Goal: Complete application form: Complete application form

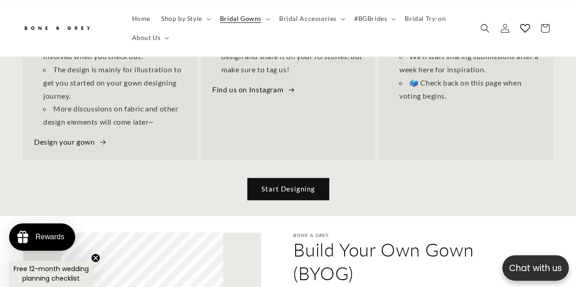
scroll to position [0, 378]
click at [304, 184] on link "Start Designing" at bounding box center [288, 189] width 81 height 21
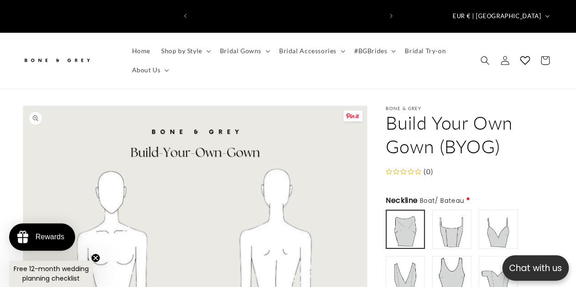
scroll to position [91, 0]
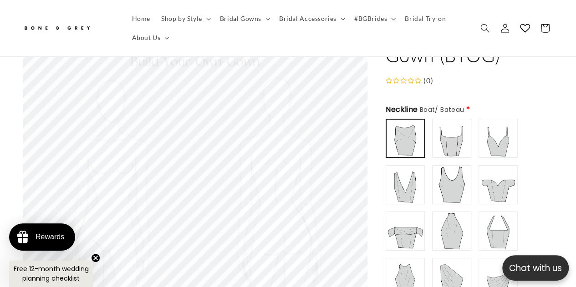
click at [397, 121] on img at bounding box center [406, 139] width 36 height 36
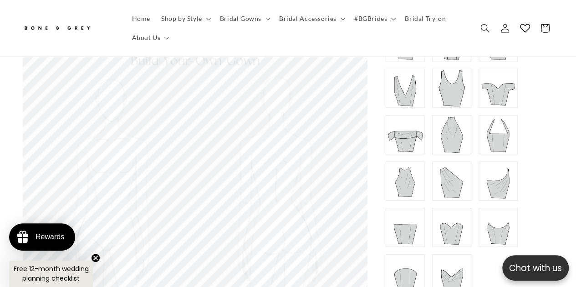
scroll to position [137, 0]
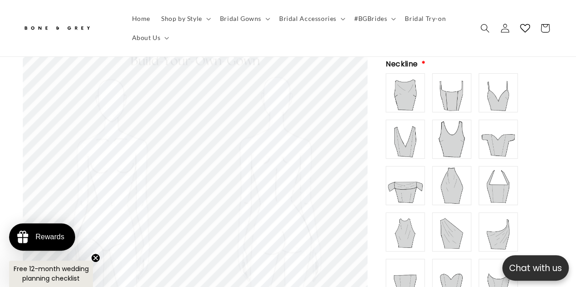
type input "**********"
click at [415, 80] on img at bounding box center [405, 93] width 36 height 36
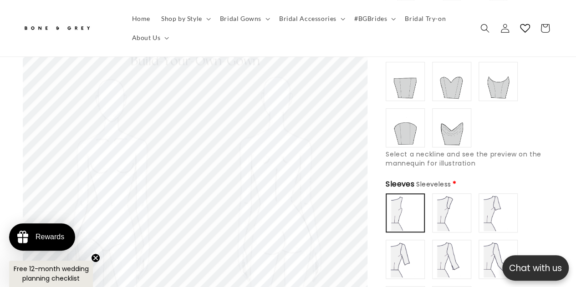
scroll to position [364, 0]
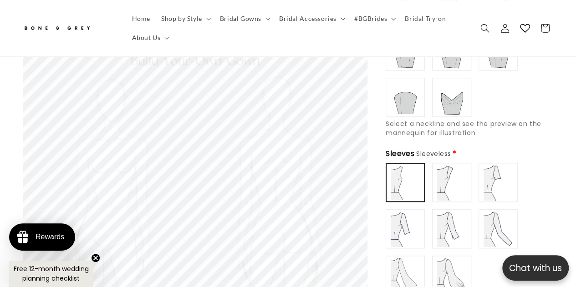
type input "**********"
click at [500, 211] on img at bounding box center [498, 229] width 36 height 36
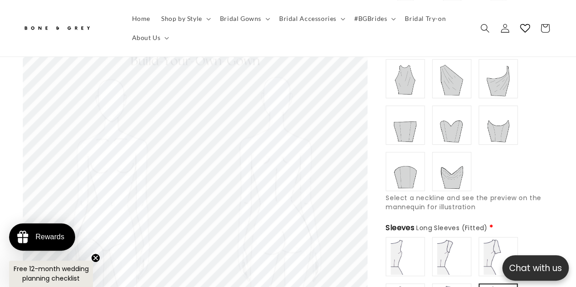
scroll to position [273, 0]
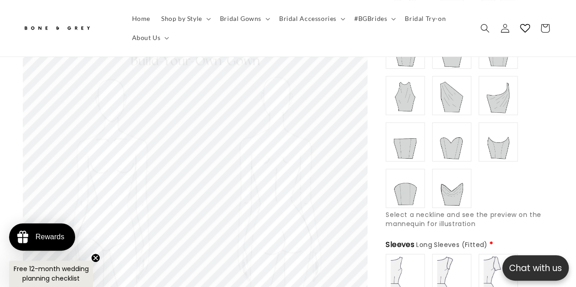
click at [496, 129] on img at bounding box center [498, 142] width 36 height 36
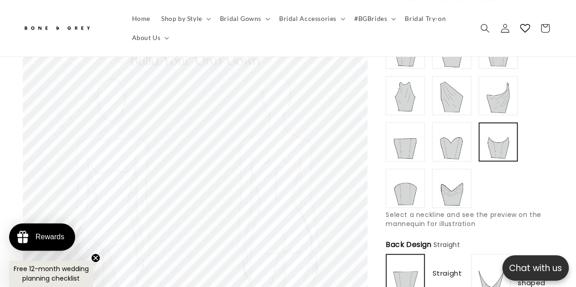
click at [459, 129] on img at bounding box center [452, 142] width 36 height 36
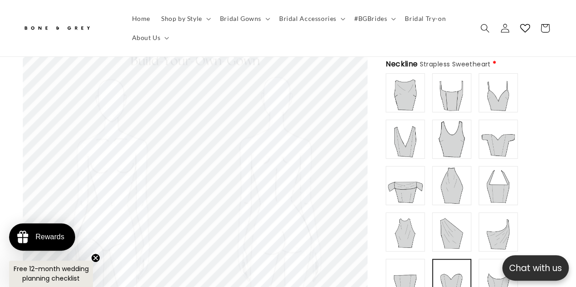
scroll to position [0, 0]
click at [451, 127] on img at bounding box center [452, 139] width 36 height 36
type input "******"
click at [458, 92] on img at bounding box center [452, 93] width 36 height 36
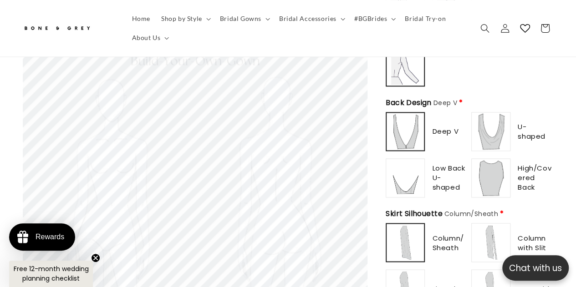
scroll to position [0, 378]
click at [410, 164] on img at bounding box center [405, 178] width 36 height 36
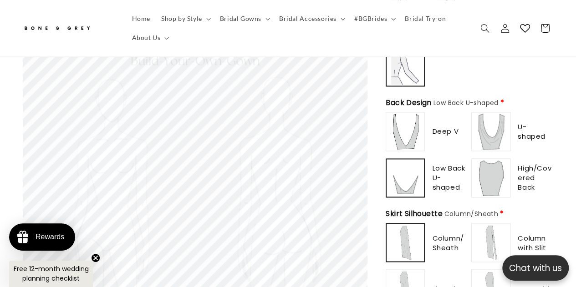
click at [492, 164] on img at bounding box center [491, 178] width 36 height 36
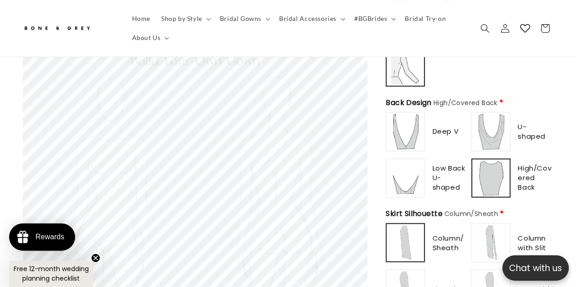
click at [495, 124] on img at bounding box center [491, 131] width 36 height 36
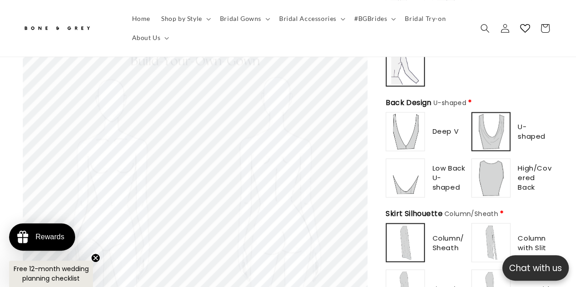
scroll to position [0, 0]
click at [411, 122] on img at bounding box center [405, 131] width 36 height 36
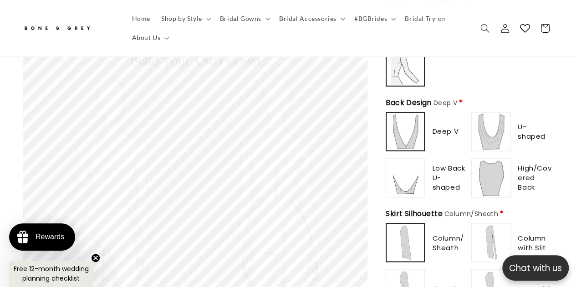
type input "********"
click at [487, 122] on img at bounding box center [491, 131] width 36 height 36
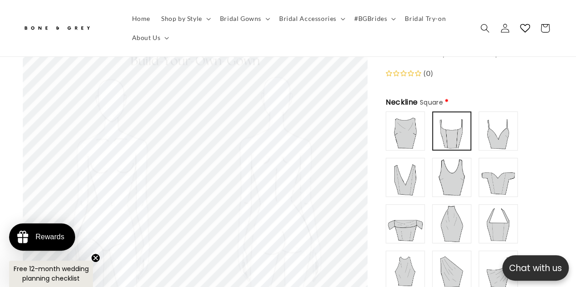
scroll to position [91, 0]
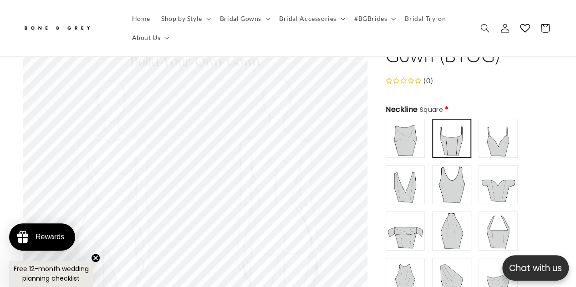
click at [402, 126] on img at bounding box center [405, 138] width 36 height 36
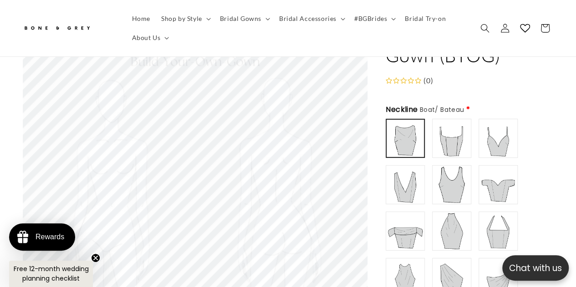
scroll to position [0, 0]
click at [451, 213] on img at bounding box center [452, 231] width 36 height 36
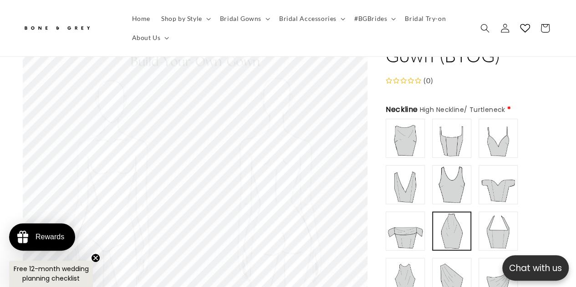
click at [403, 260] on img at bounding box center [405, 278] width 36 height 36
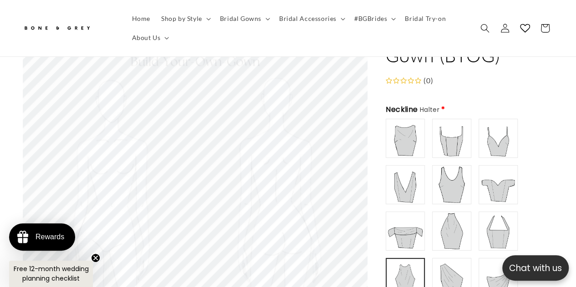
type input "**********"
click at [457, 218] on img at bounding box center [452, 231] width 36 height 36
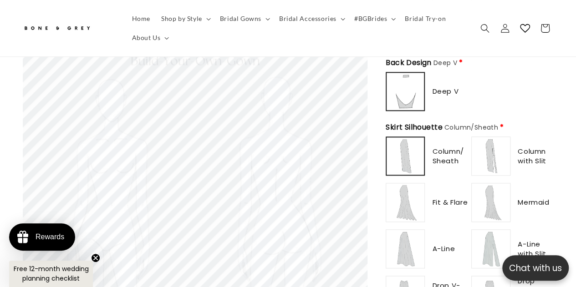
scroll to position [592, 0]
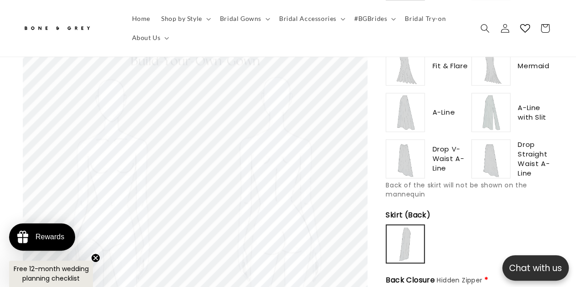
click at [404, 100] on img at bounding box center [405, 112] width 36 height 36
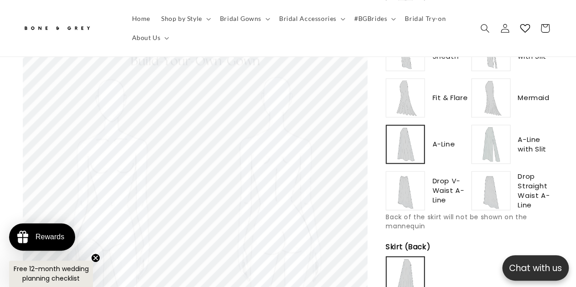
scroll to position [546, 0]
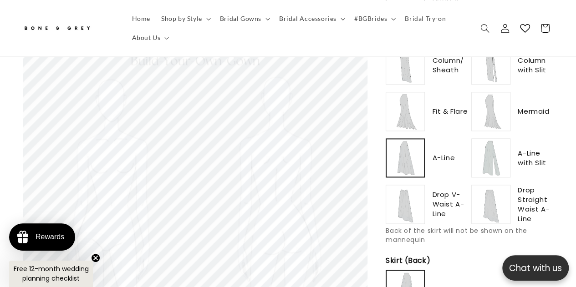
click at [489, 186] on img at bounding box center [491, 204] width 36 height 36
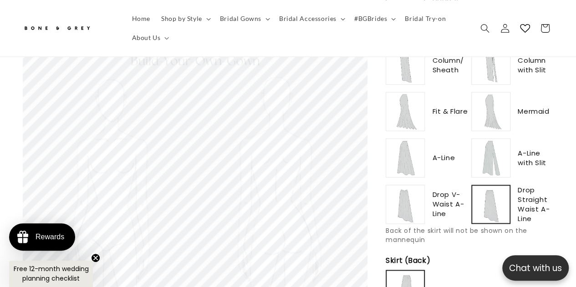
scroll to position [0, 189]
click at [411, 190] on img at bounding box center [405, 204] width 36 height 36
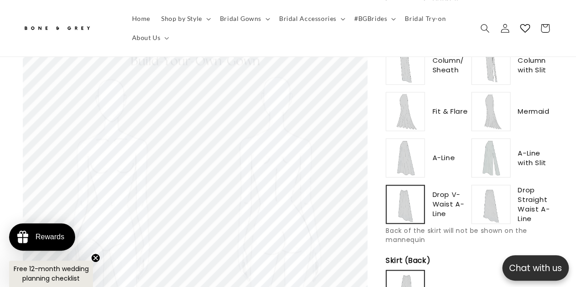
click at [487, 148] on img at bounding box center [491, 158] width 36 height 36
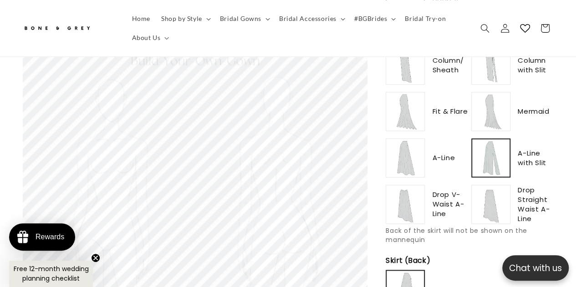
scroll to position [0, 378]
click at [485, 103] on img at bounding box center [491, 111] width 36 height 36
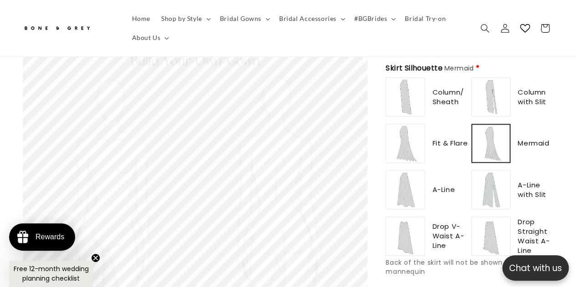
scroll to position [501, 0]
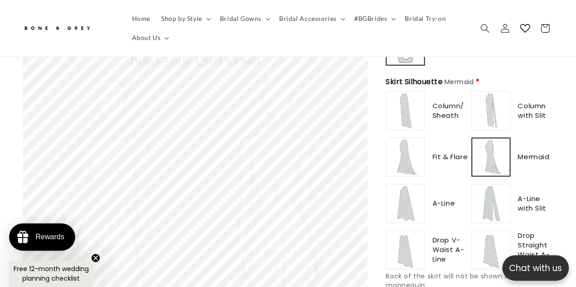
click at [492, 106] on img at bounding box center [491, 110] width 36 height 36
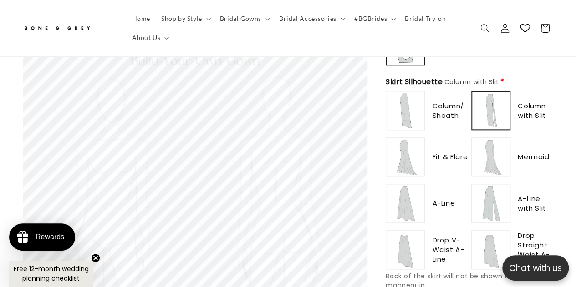
click at [406, 93] on img at bounding box center [405, 110] width 36 height 36
type input "******"
click at [406, 189] on img at bounding box center [405, 203] width 36 height 36
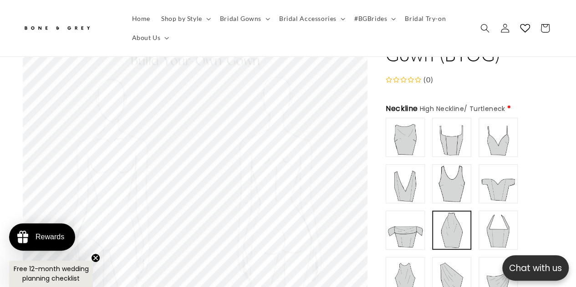
scroll to position [91, 0]
type input "**********"
click at [412, 125] on img at bounding box center [405, 138] width 36 height 36
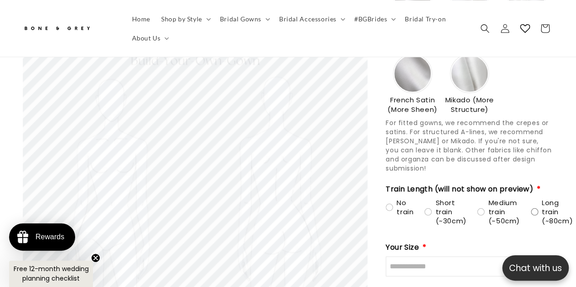
scroll to position [0, 378]
type input "**********"
click at [535, 199] on div "Long train (~80cm)" at bounding box center [552, 212] width 42 height 27
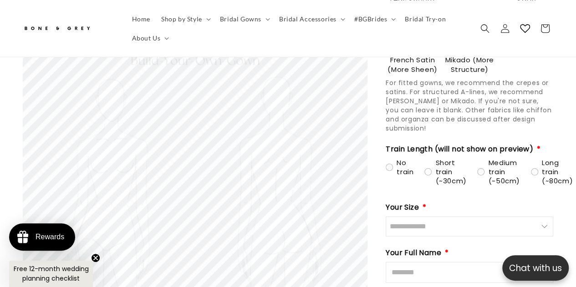
scroll to position [1321, 0]
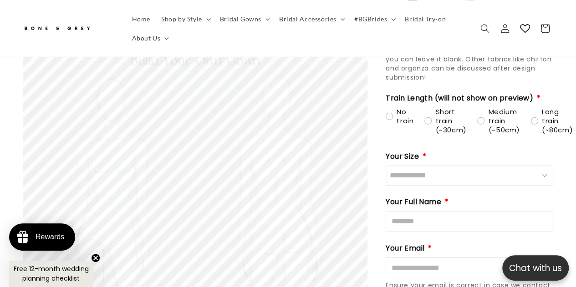
click at [495, 166] on input "Size" at bounding box center [470, 176] width 168 height 20
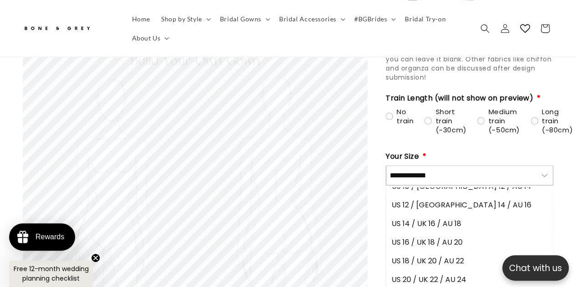
scroll to position [105, 0]
click at [448, 218] on span "US 14 / UK 16 / AU 18" at bounding box center [427, 223] width 70 height 11
type input "**********"
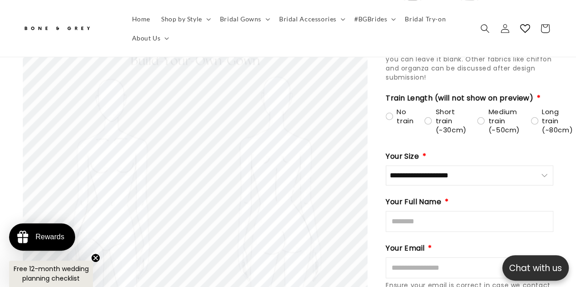
scroll to position [0, 0]
click at [454, 211] on input "Full Name" at bounding box center [470, 221] width 168 height 21
type input "**********"
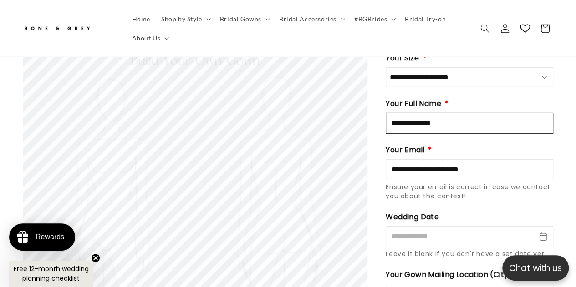
scroll to position [1457, 0]
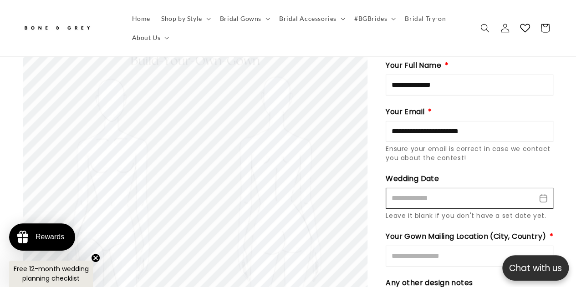
click at [456, 188] on input "Wedding Date" at bounding box center [470, 198] width 168 height 21
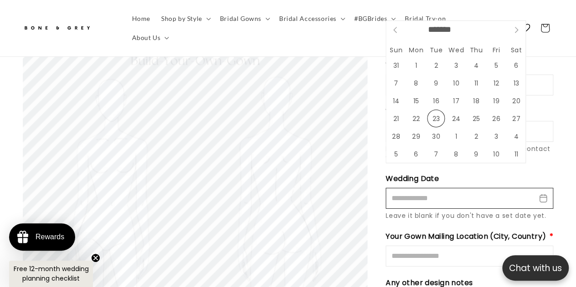
scroll to position [0, 378]
click at [518, 27] on icon at bounding box center [516, 30] width 6 height 6
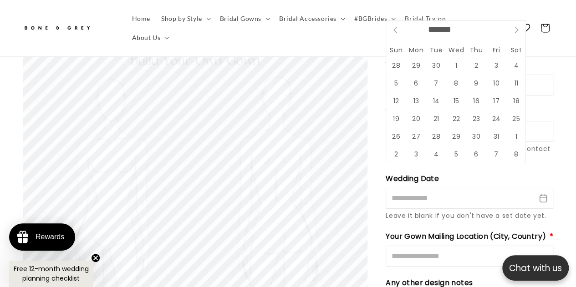
click at [518, 27] on icon at bounding box center [516, 30] width 6 height 6
select select "**"
click at [518, 27] on icon at bounding box center [516, 30] width 6 height 6
type input "****"
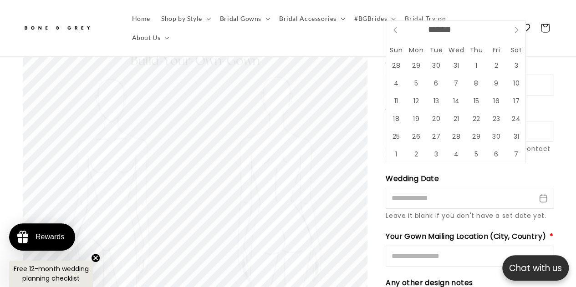
click at [518, 27] on icon at bounding box center [516, 30] width 6 height 6
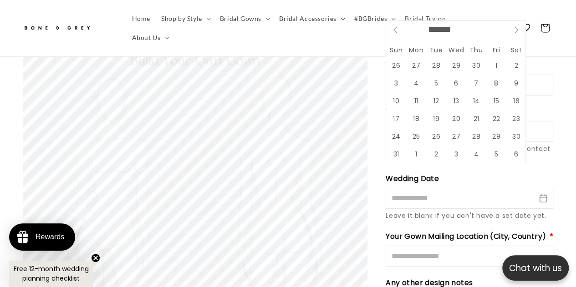
scroll to position [0, 0]
click at [518, 27] on icon at bounding box center [516, 30] width 6 height 6
select select "*"
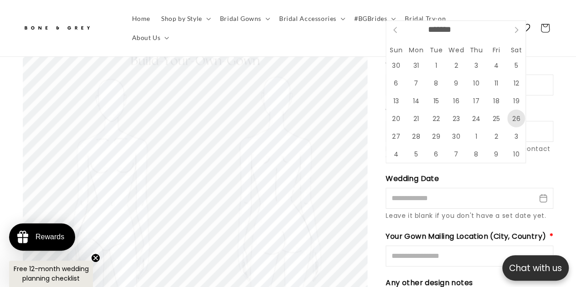
scroll to position [0, 189]
click at [513, 117] on span "26" at bounding box center [516, 119] width 18 height 18
type input "**********"
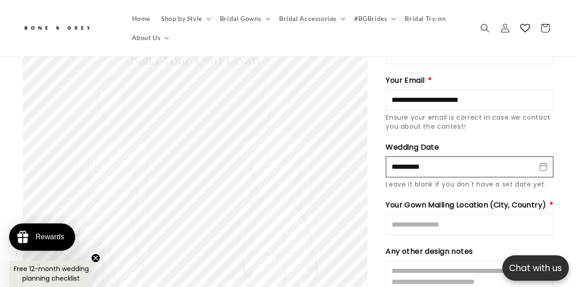
scroll to position [1503, 0]
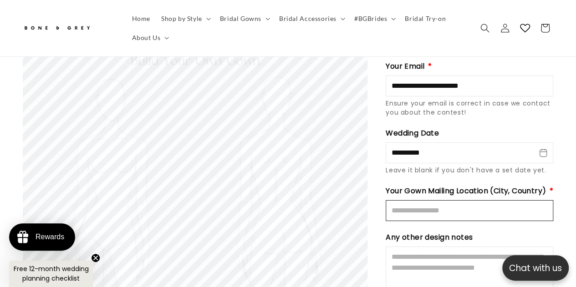
click at [481, 200] on input "Mailing Location" at bounding box center [470, 210] width 168 height 21
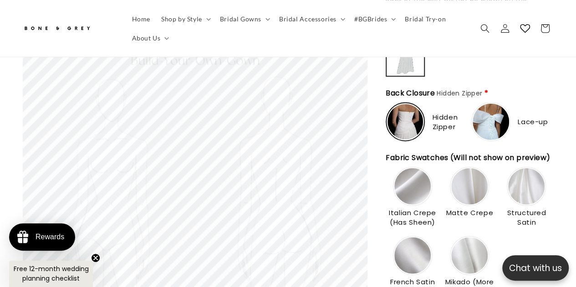
scroll to position [0, 189]
type input "**********"
drag, startPoint x: 469, startPoint y: 266, endPoint x: 446, endPoint y: 264, distance: 22.9
click at [446, 277] on span "Mikado (More Structure)" at bounding box center [469, 286] width 53 height 19
copy span "Mikado"
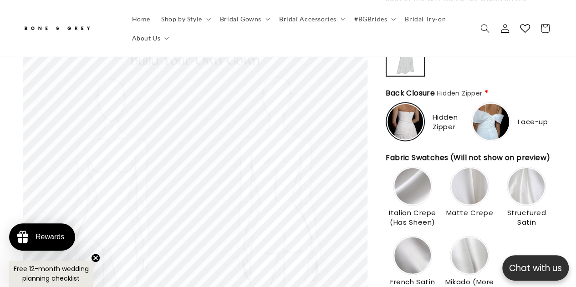
scroll to position [0, 378]
click at [404, 104] on img at bounding box center [406, 122] width 36 height 36
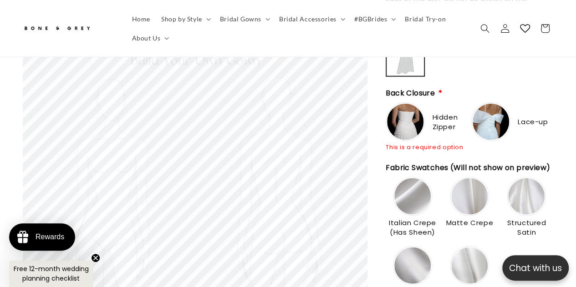
scroll to position [0, 0]
type input "**********"
click at [409, 105] on img at bounding box center [405, 122] width 36 height 36
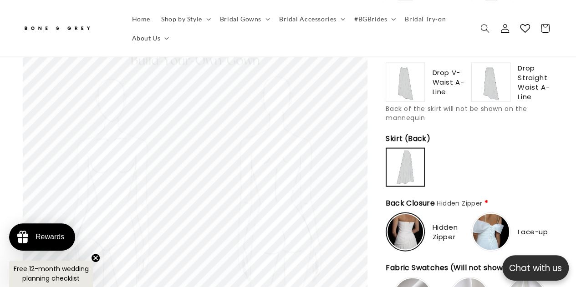
scroll to position [911, 0]
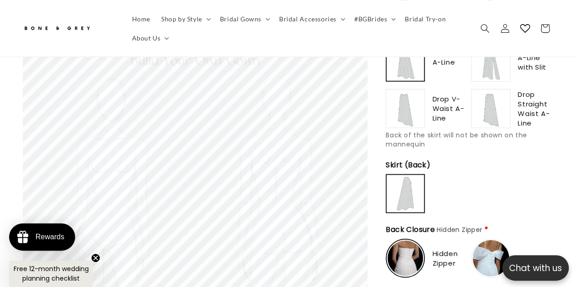
click at [412, 181] on img at bounding box center [406, 194] width 36 height 36
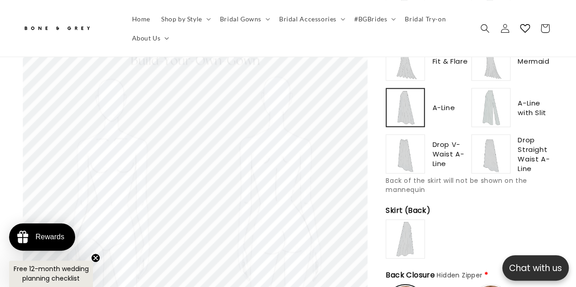
scroll to position [0, 0]
type input "******"
click at [404, 222] on img at bounding box center [405, 239] width 36 height 36
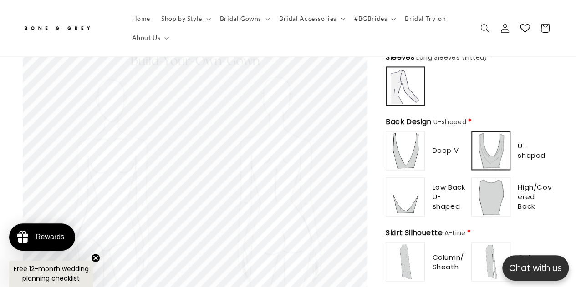
scroll to position [0, 189]
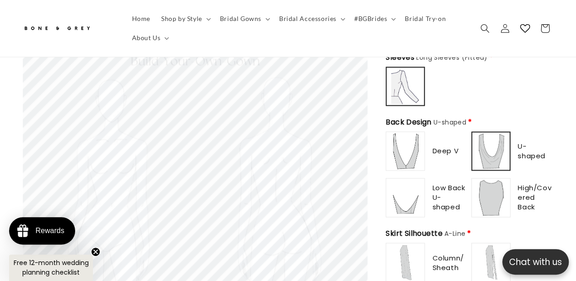
click at [404, 183] on img at bounding box center [405, 197] width 36 height 36
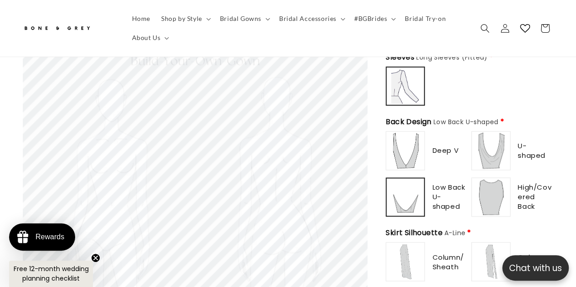
click at [492, 136] on img at bounding box center [491, 151] width 36 height 36
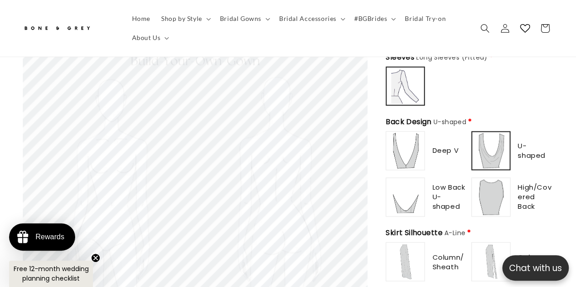
scroll to position [0, 378]
click at [403, 136] on img at bounding box center [405, 151] width 36 height 36
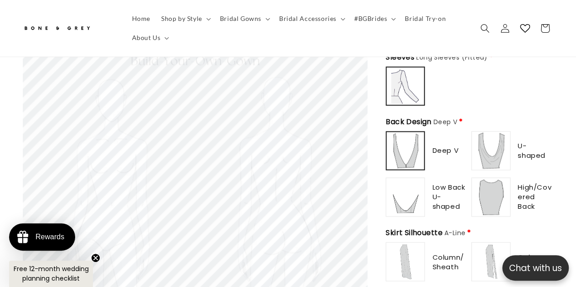
click at [482, 136] on img at bounding box center [491, 151] width 36 height 36
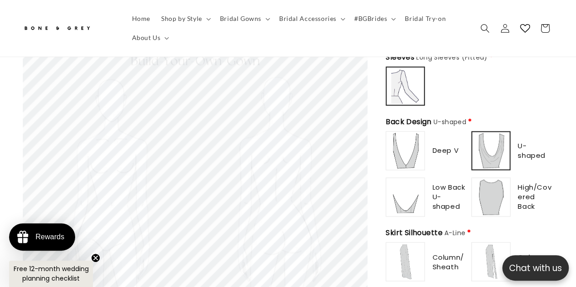
click at [494, 179] on img at bounding box center [491, 197] width 36 height 36
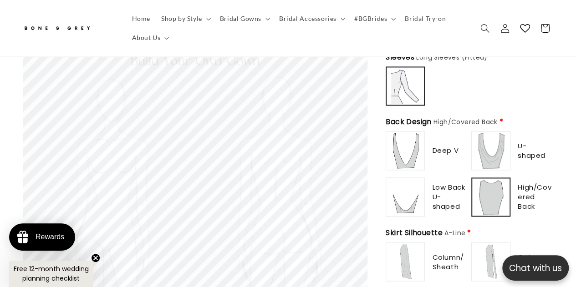
scroll to position [0, 0]
type input "********"
click at [490, 139] on img at bounding box center [491, 151] width 36 height 36
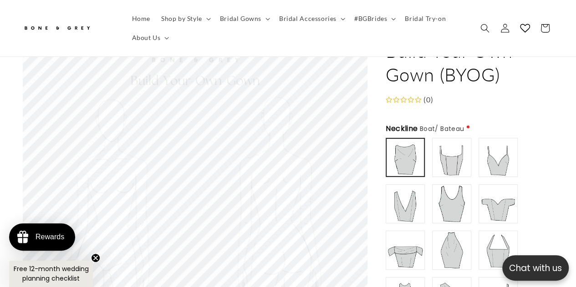
scroll to position [0, 378]
click at [505, 148] on img at bounding box center [498, 157] width 36 height 36
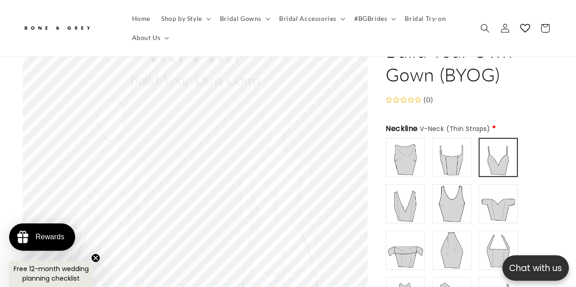
type input "******"
click at [470, 147] on img at bounding box center [452, 157] width 36 height 36
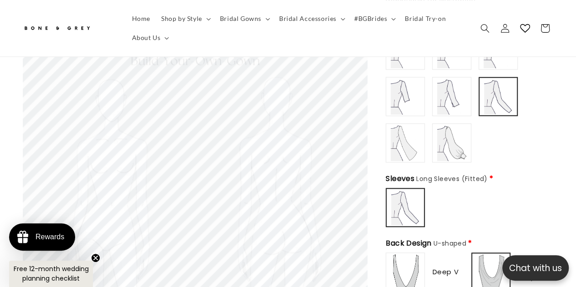
scroll to position [527, 0]
